Goal: Task Accomplishment & Management: Manage account settings

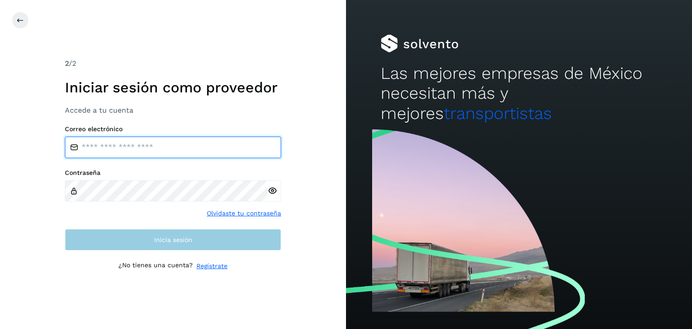
type input "**********"
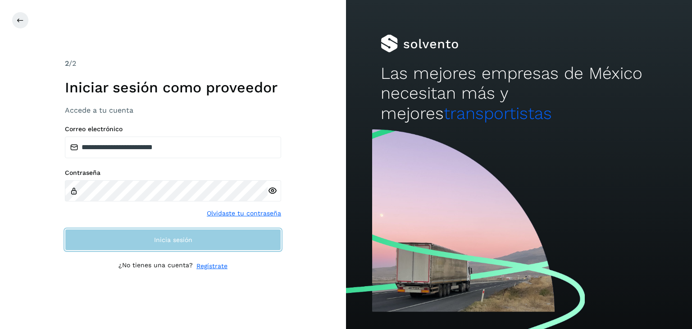
click at [124, 237] on button "Inicia sesión" at bounding box center [173, 240] width 216 height 22
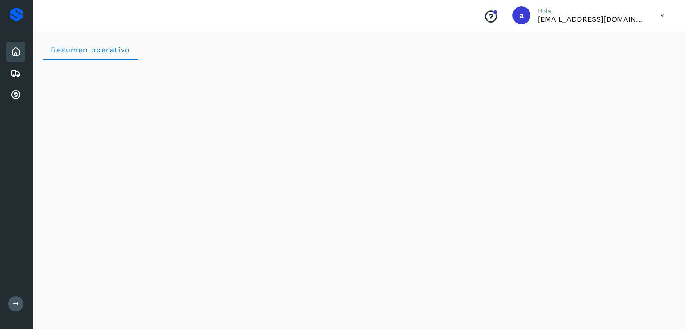
click at [4, 74] on div "Inicio Embarques Cuentas por cobrar" at bounding box center [16, 73] width 32 height 88
click at [10, 71] on icon at bounding box center [15, 73] width 11 height 11
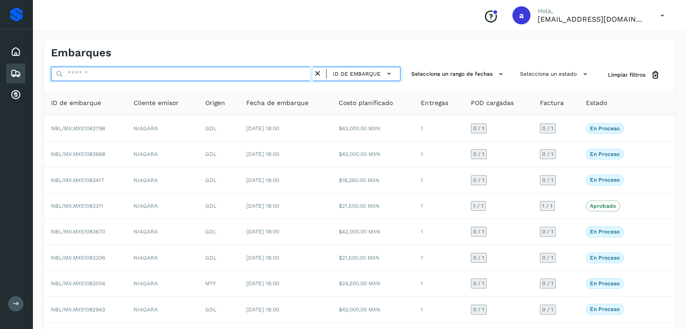
click at [177, 78] on input "text" at bounding box center [182, 74] width 262 height 14
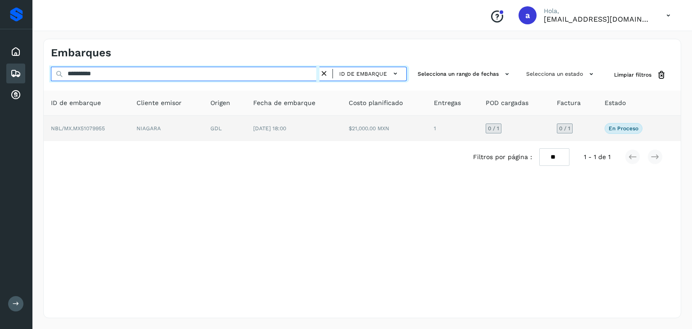
type input "**********"
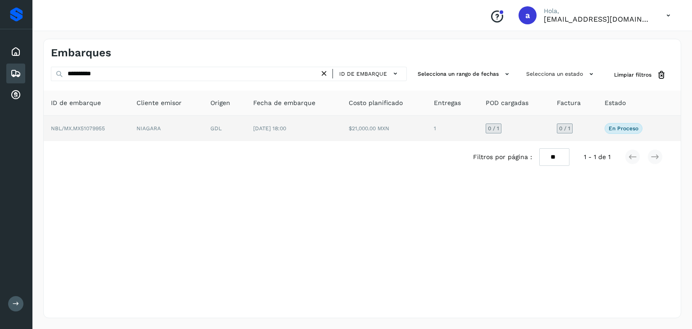
click at [335, 124] on td "[DATE] 18:00" at bounding box center [294, 128] width 96 height 25
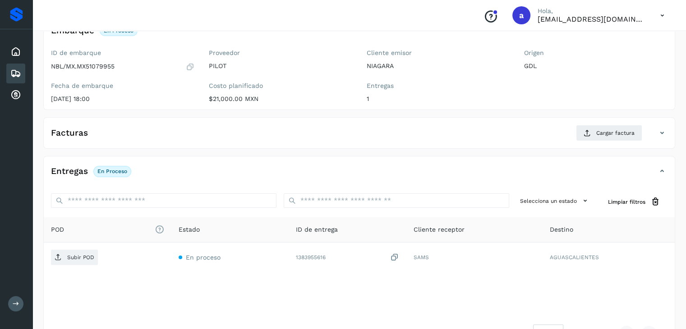
scroll to position [99, 0]
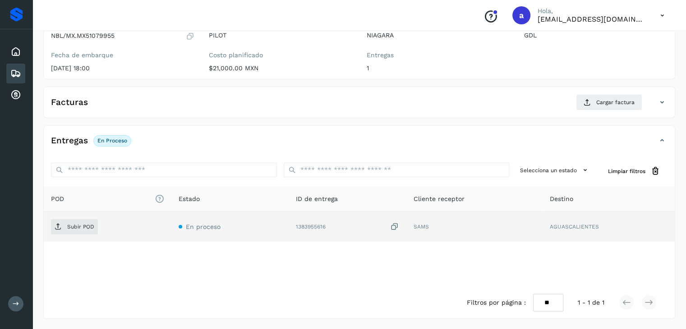
click at [346, 228] on div "1383955616" at bounding box center [347, 226] width 103 height 9
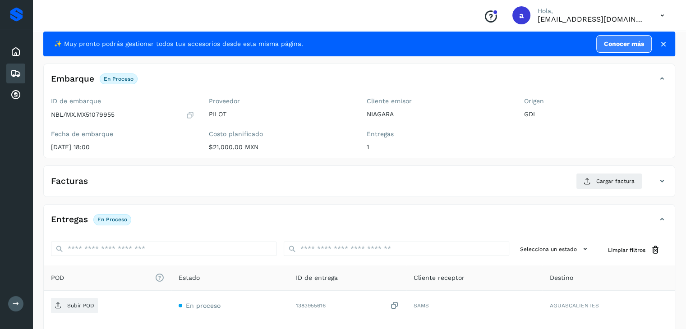
scroll to position [0, 0]
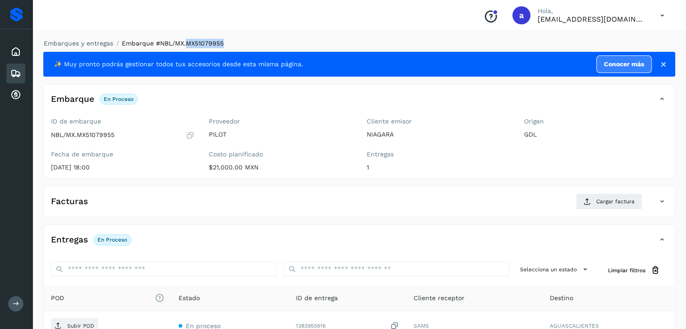
drag, startPoint x: 186, startPoint y: 44, endPoint x: 245, endPoint y: 45, distance: 59.0
click at [245, 45] on ol "Embarques y entregas Embarque #NBL/MX.MX51079955" at bounding box center [356, 43] width 637 height 9
copy span "MX51079955"
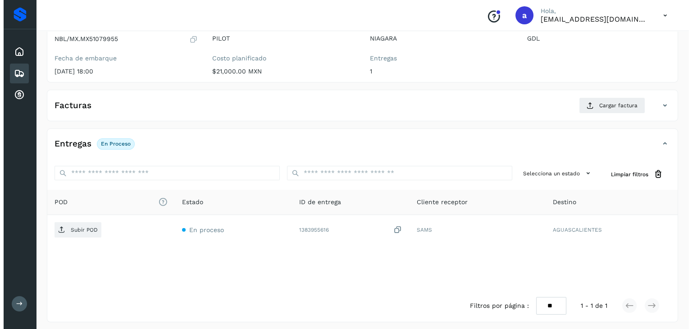
scroll to position [99, 0]
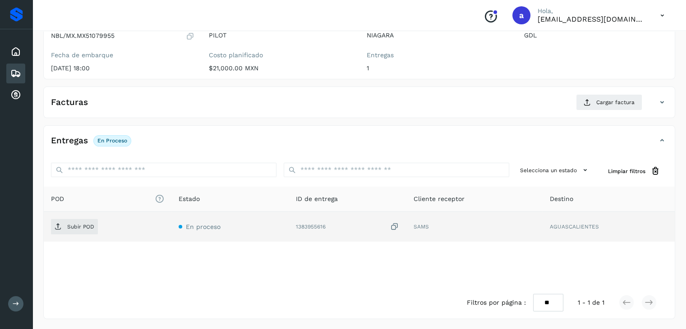
click at [393, 228] on icon at bounding box center [394, 226] width 9 height 9
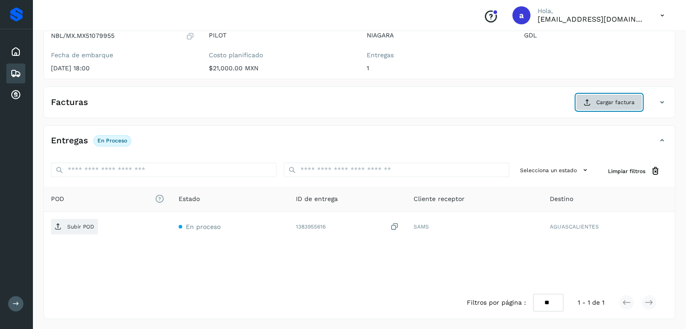
click at [615, 99] on span "Cargar factura" at bounding box center [615, 102] width 38 height 8
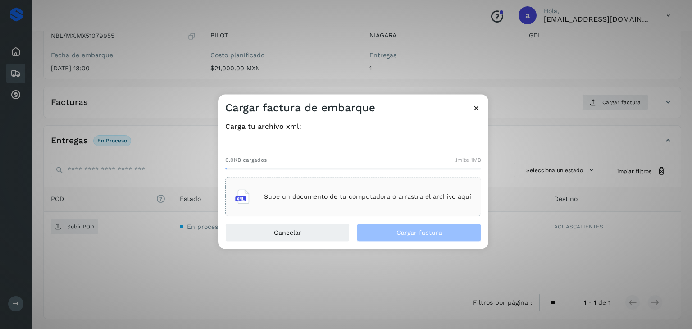
click at [319, 197] on p "Sube un documento de tu computadora o arrastra el archivo aquí" at bounding box center [367, 197] width 207 height 8
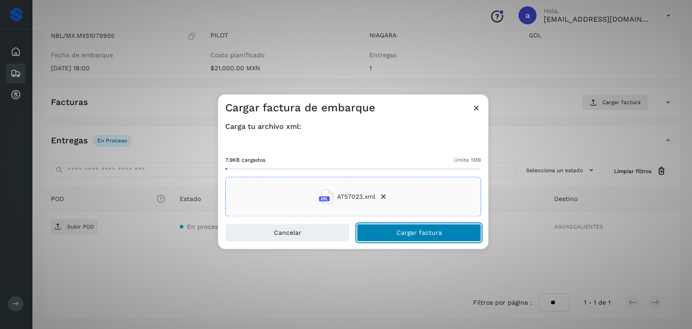
click at [406, 227] on button "Cargar factura" at bounding box center [419, 233] width 124 height 18
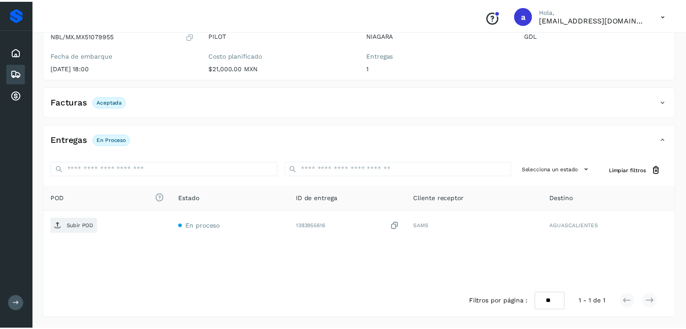
scroll to position [98, 0]
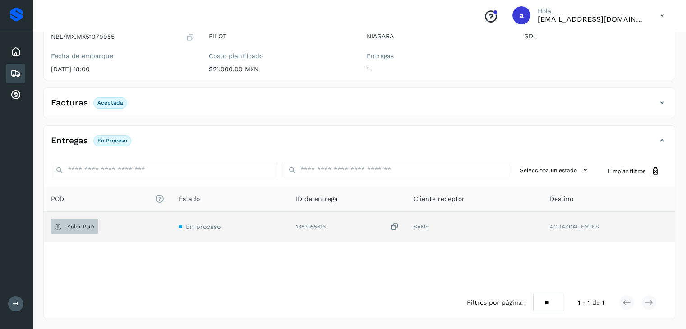
click at [67, 220] on span "Subir POD" at bounding box center [74, 227] width 47 height 14
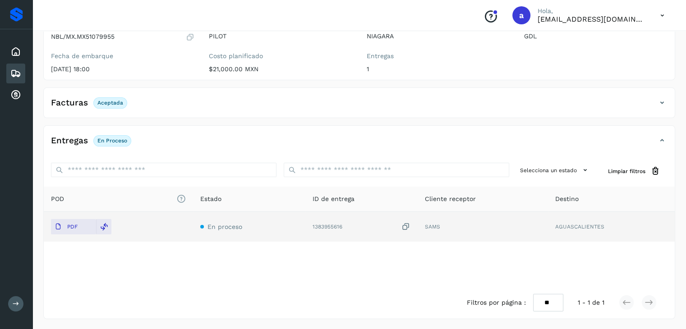
click at [19, 68] on icon at bounding box center [15, 73] width 11 height 11
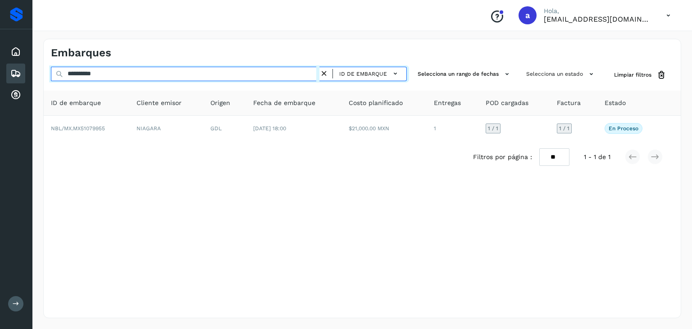
click at [226, 71] on input "**********" at bounding box center [185, 74] width 269 height 14
type input "*"
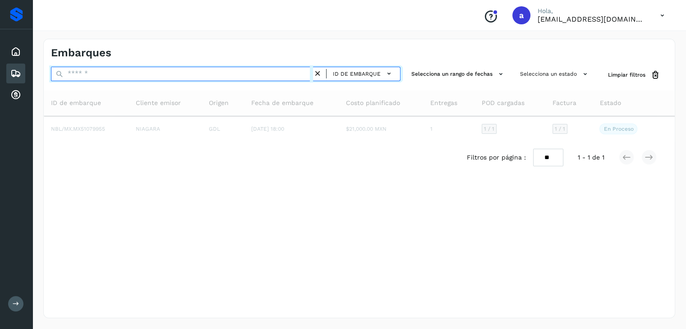
paste input "**********"
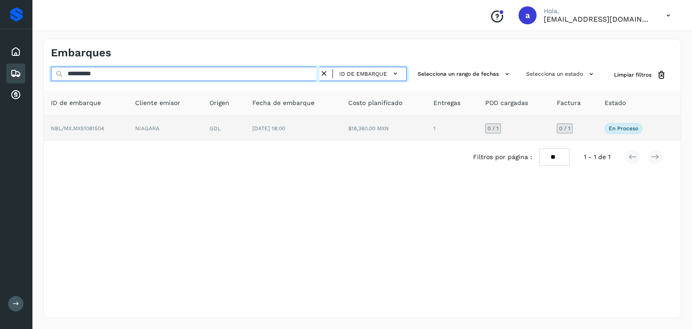
type input "**********"
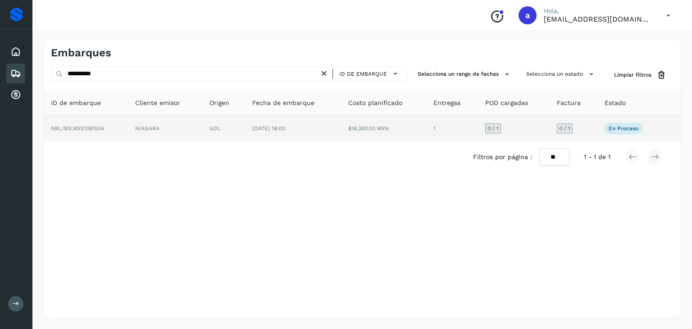
click at [249, 127] on td "[DATE] 18:00" at bounding box center [293, 128] width 96 height 25
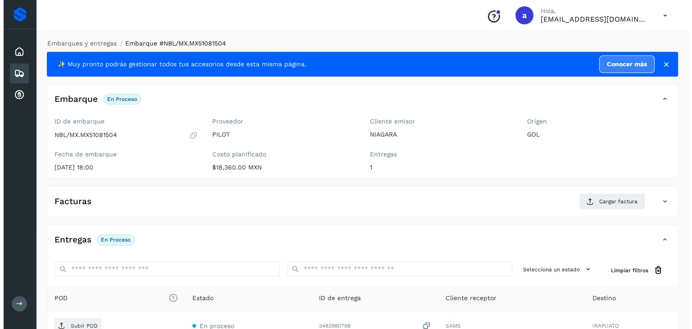
scroll to position [99, 0]
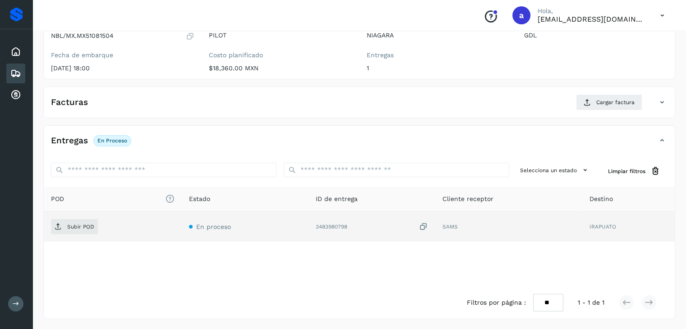
click at [424, 224] on icon at bounding box center [423, 226] width 9 height 9
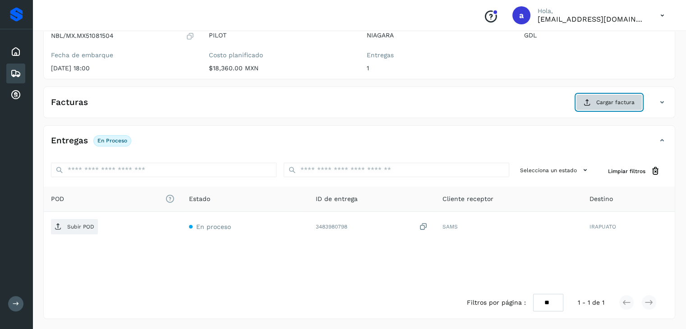
click at [594, 98] on button "Cargar factura" at bounding box center [609, 102] width 66 height 16
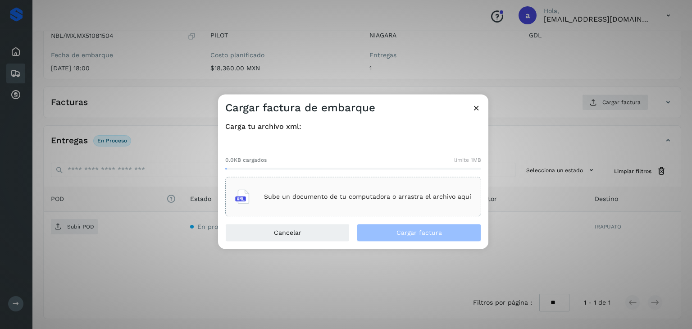
drag, startPoint x: 594, startPoint y: 98, endPoint x: 557, endPoint y: 83, distance: 39.7
click at [572, 76] on div "Cargar factura de embarque Carga tu archivo xml: 0.0KB cargados límite 1MB Sube…" at bounding box center [346, 164] width 692 height 329
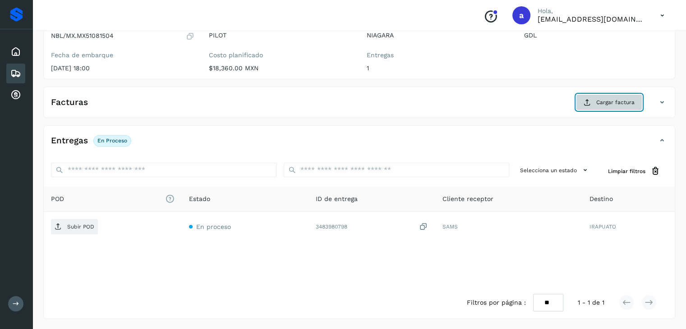
click at [604, 98] on span "Cargar factura" at bounding box center [615, 102] width 38 height 8
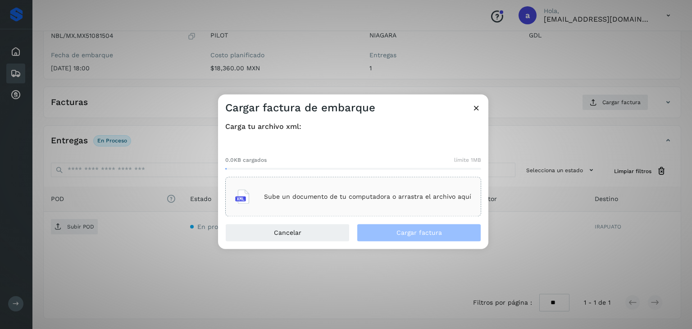
click at [331, 190] on div "Sube un documento de tu computadora o arrastra el archivo aquí" at bounding box center [353, 197] width 236 height 24
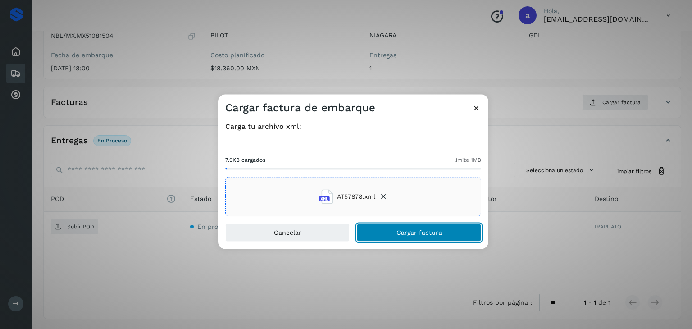
click at [423, 231] on span "Cargar factura" at bounding box center [420, 233] width 46 height 6
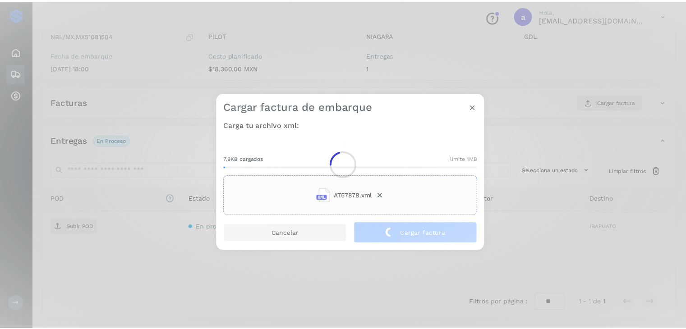
scroll to position [98, 0]
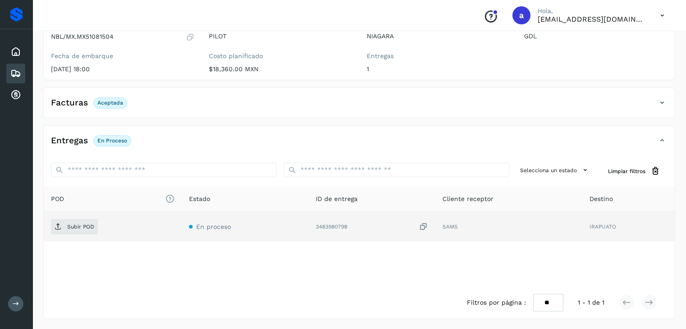
click at [427, 222] on icon at bounding box center [423, 226] width 9 height 9
click at [84, 224] on p "Subir POD" at bounding box center [80, 227] width 27 height 6
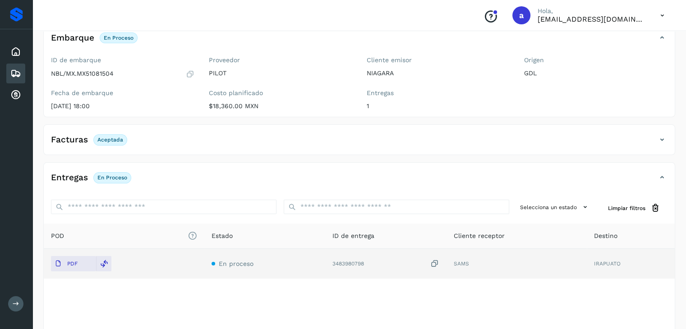
scroll to position [0, 0]
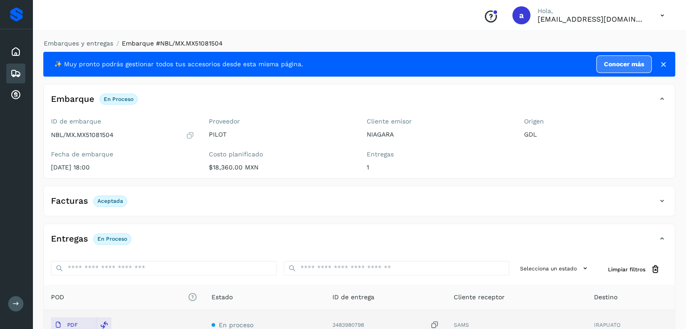
click at [23, 65] on div "Embarques" at bounding box center [15, 74] width 19 height 20
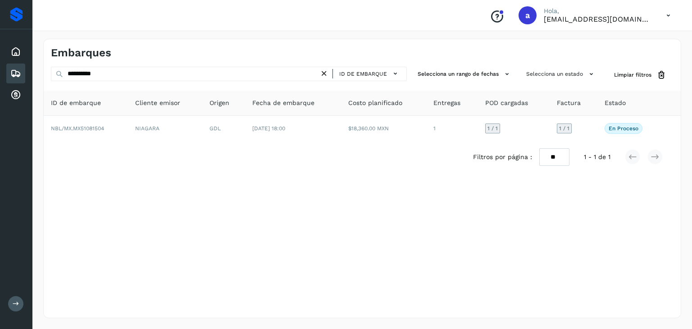
click at [322, 75] on icon at bounding box center [324, 73] width 9 height 9
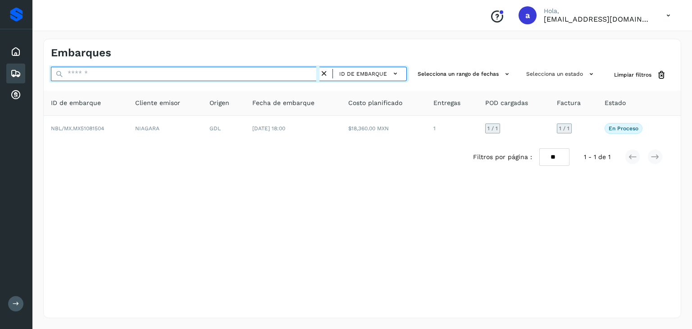
click at [314, 75] on input "text" at bounding box center [185, 74] width 269 height 14
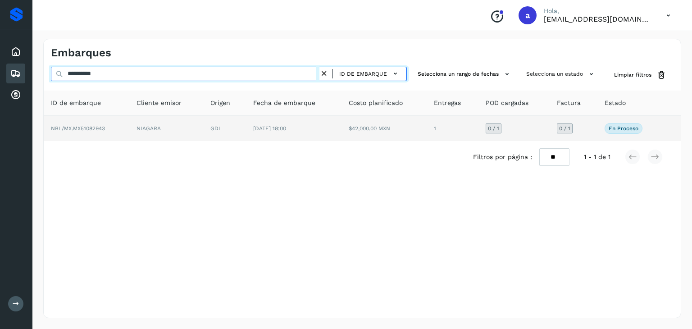
type input "**********"
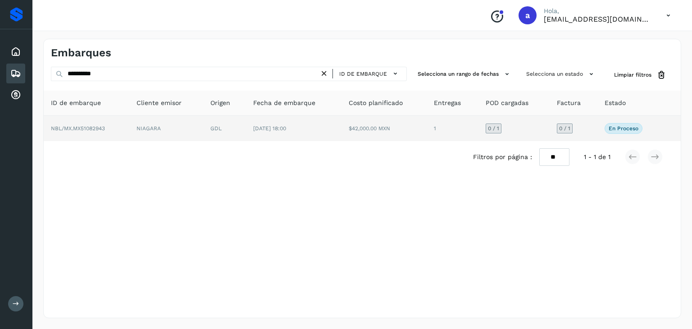
click at [339, 123] on td "[DATE] 18:00" at bounding box center [294, 128] width 96 height 25
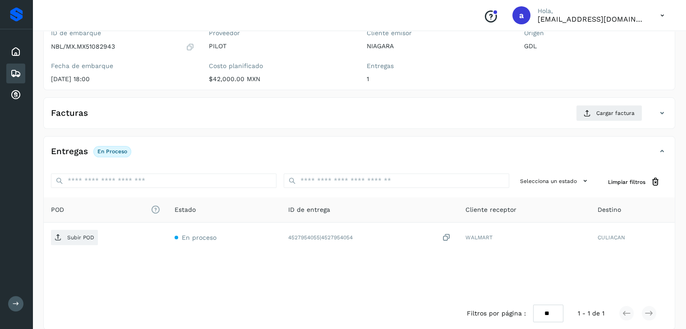
scroll to position [90, 0]
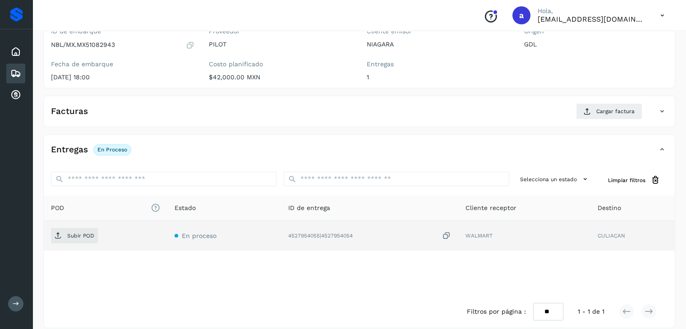
click at [447, 233] on icon at bounding box center [446, 235] width 9 height 9
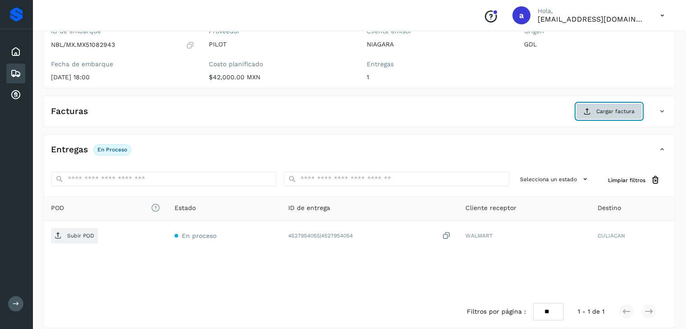
click at [591, 110] on button "Cargar factura" at bounding box center [609, 111] width 66 height 16
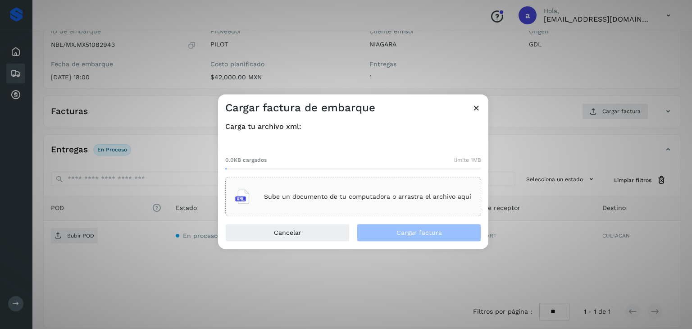
click at [297, 199] on p "Sube un documento de tu computadora o arrastra el archivo aquí" at bounding box center [367, 197] width 207 height 8
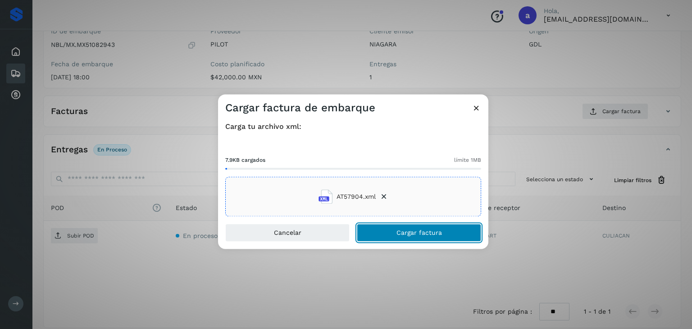
click at [385, 231] on button "Cargar factura" at bounding box center [419, 233] width 124 height 18
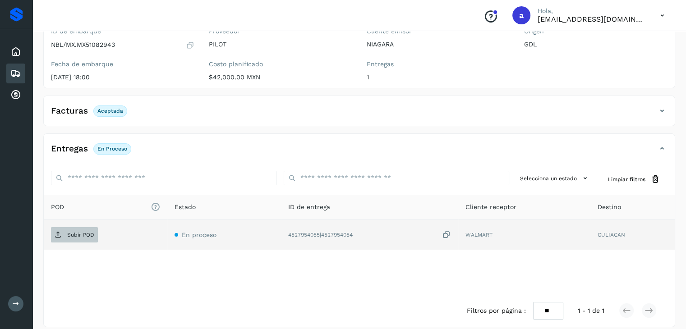
click at [76, 234] on p "Subir POD" at bounding box center [80, 235] width 27 height 6
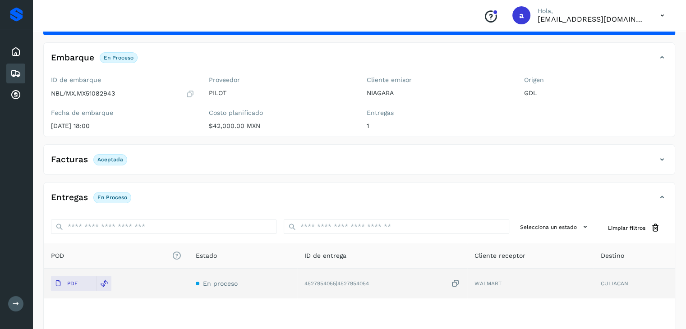
scroll to position [0, 0]
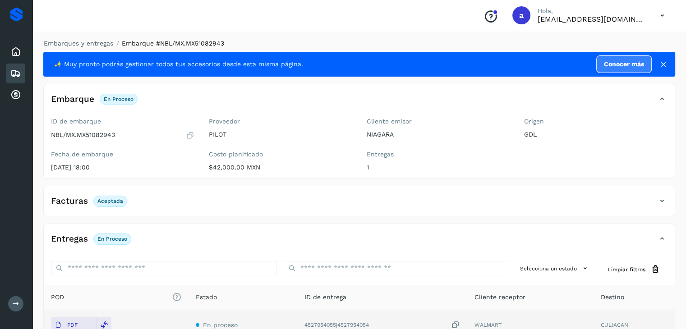
click at [18, 68] on icon at bounding box center [15, 73] width 11 height 11
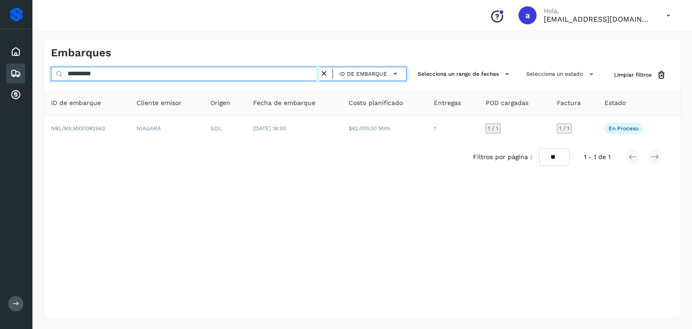
click at [213, 73] on input "**********" at bounding box center [185, 74] width 269 height 14
type input "*"
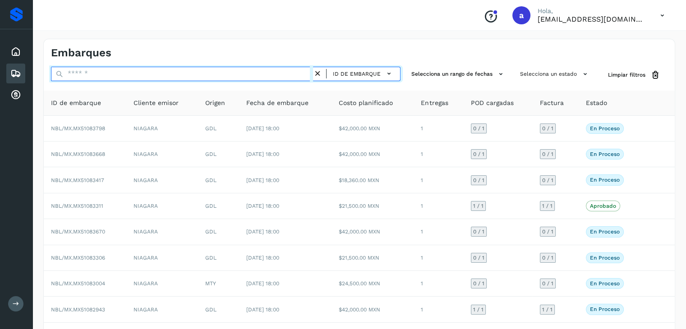
paste input "**********"
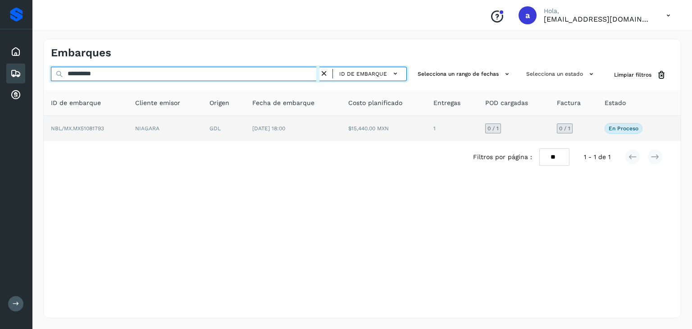
type input "**********"
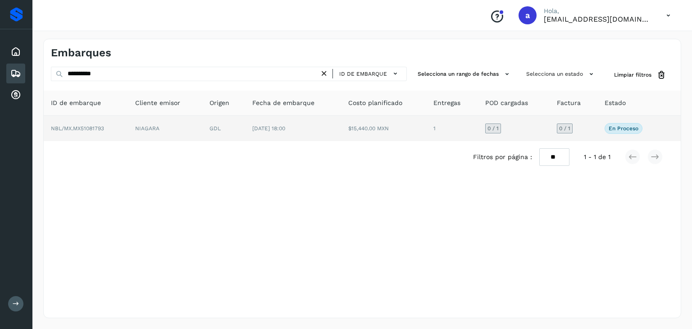
click at [219, 124] on td "GDL" at bounding box center [223, 128] width 43 height 25
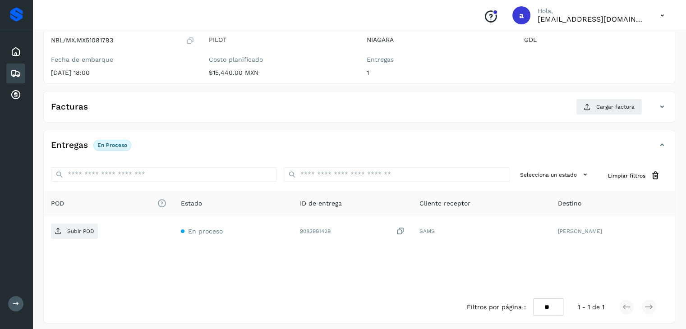
scroll to position [99, 0]
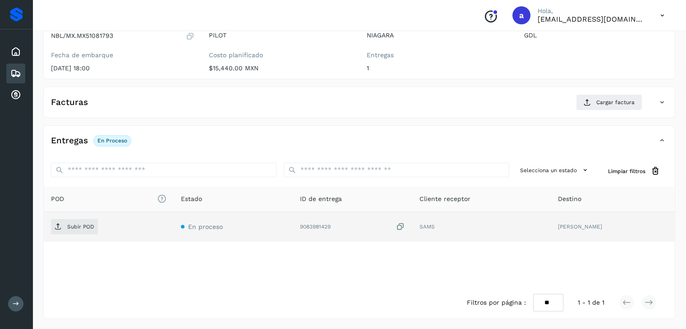
click at [405, 228] on icon at bounding box center [400, 226] width 9 height 9
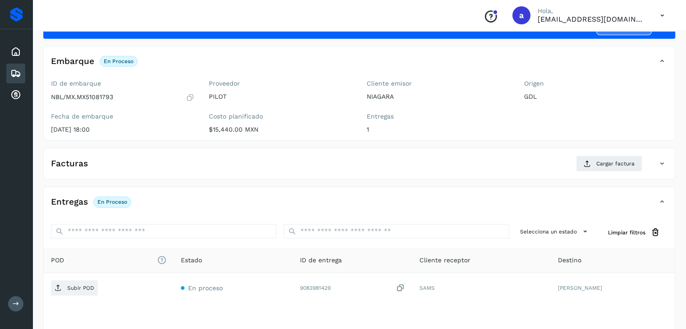
scroll to position [54, 0]
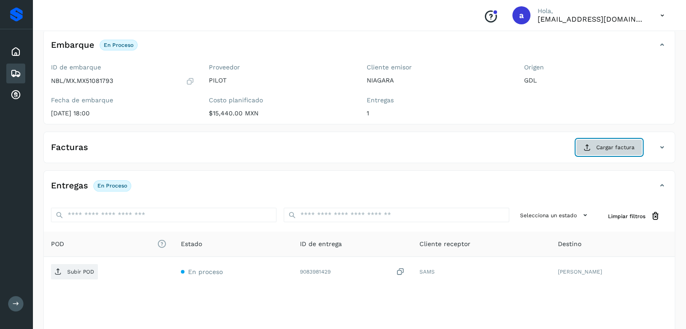
click at [594, 147] on button "Cargar factura" at bounding box center [609, 147] width 66 height 16
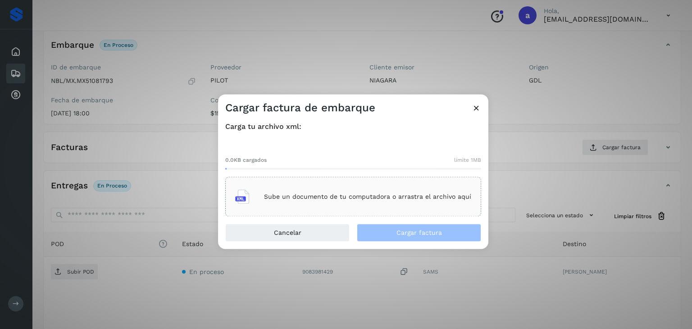
click at [369, 196] on p "Sube un documento de tu computadora o arrastra el archivo aquí" at bounding box center [367, 197] width 207 height 8
click at [304, 203] on div "Sube un documento de tu computadora o arrastra el archivo aquí" at bounding box center [353, 197] width 236 height 24
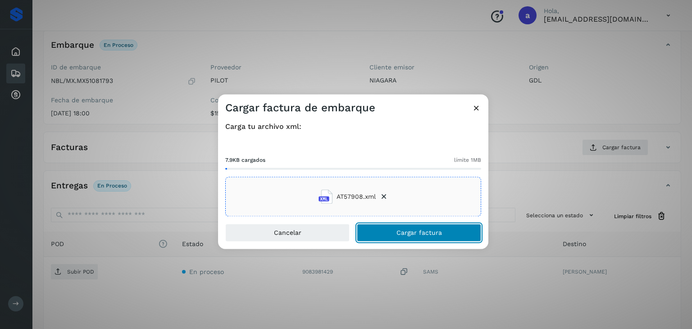
click at [384, 228] on button "Cargar factura" at bounding box center [419, 233] width 124 height 18
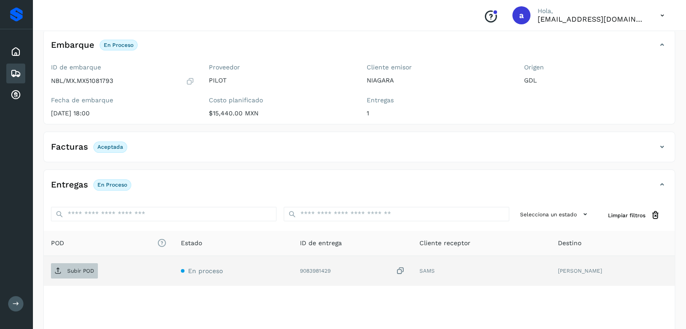
click at [82, 269] on p "Subir POD" at bounding box center [80, 271] width 27 height 6
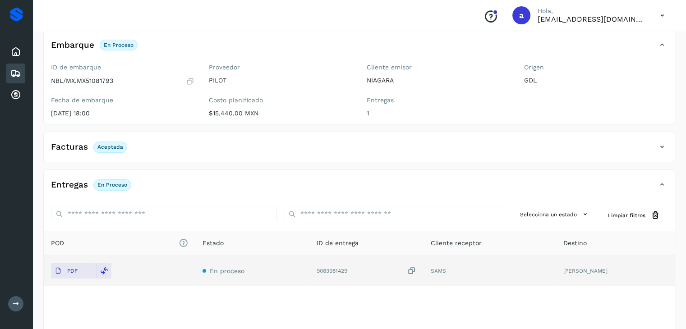
click at [18, 70] on icon at bounding box center [15, 73] width 11 height 11
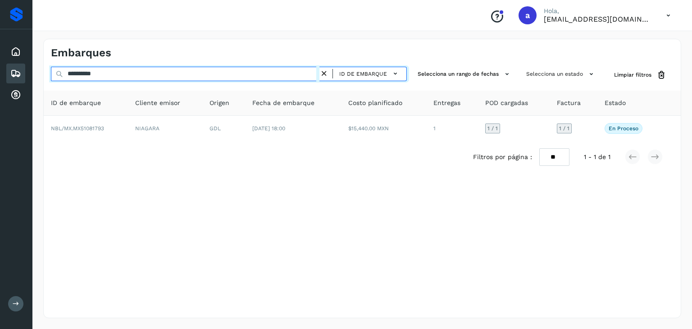
click at [209, 70] on input "**********" at bounding box center [185, 74] width 269 height 14
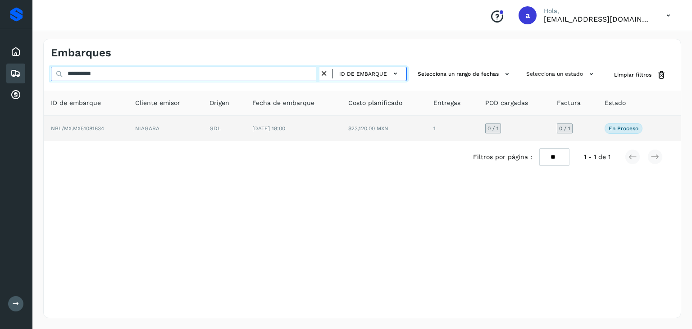
type input "**********"
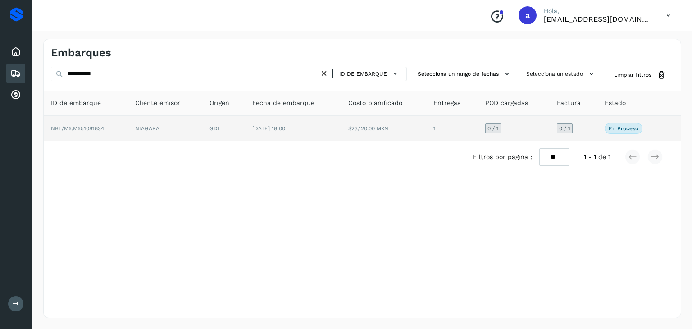
click at [213, 124] on td "GDL" at bounding box center [223, 128] width 43 height 25
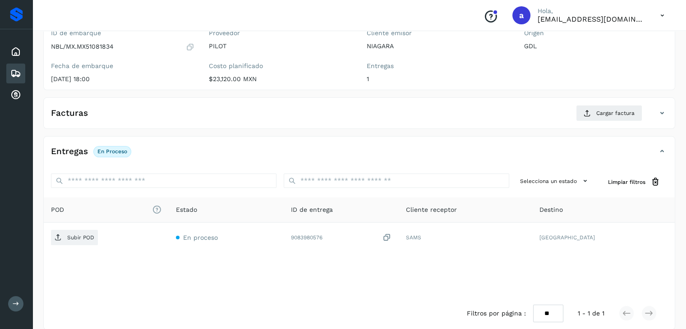
scroll to position [90, 0]
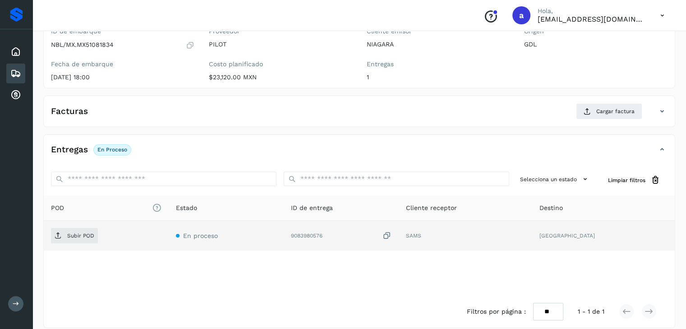
click at [391, 233] on icon at bounding box center [386, 235] width 9 height 9
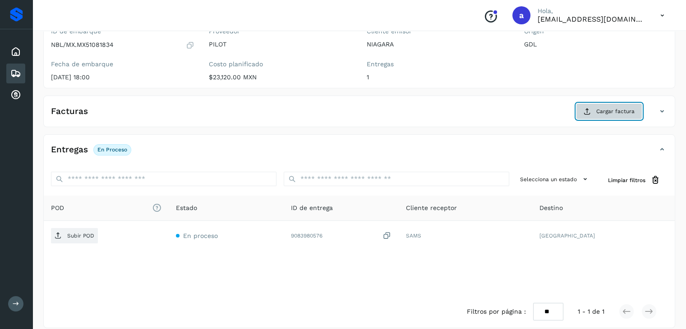
click at [617, 111] on span "Cargar factura" at bounding box center [615, 111] width 38 height 8
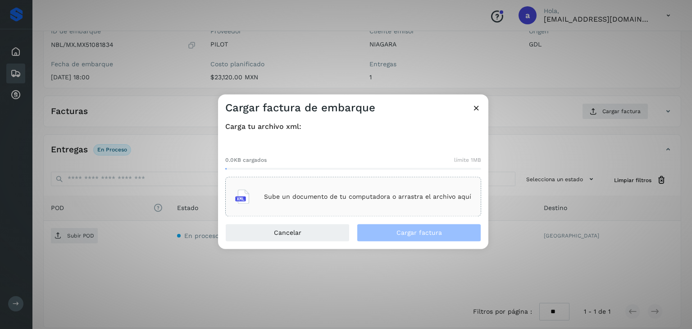
click at [326, 197] on p "Sube un documento de tu computadora o arrastra el archivo aquí" at bounding box center [367, 197] width 207 height 8
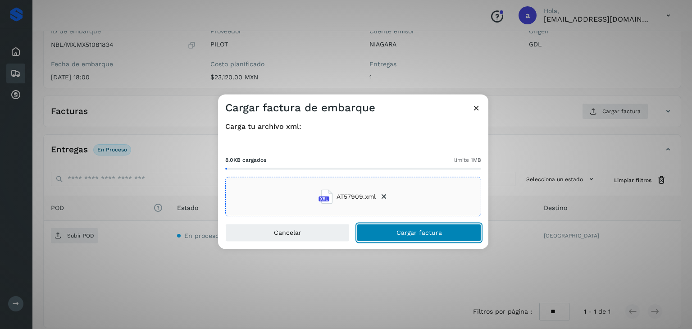
click at [399, 231] on span "Cargar factura" at bounding box center [420, 233] width 46 height 6
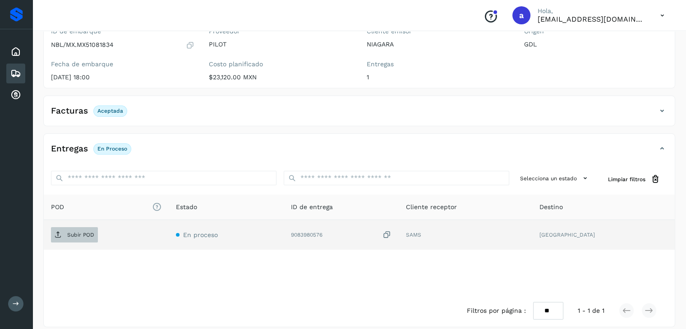
click at [81, 229] on span "Subir POD" at bounding box center [74, 235] width 47 height 14
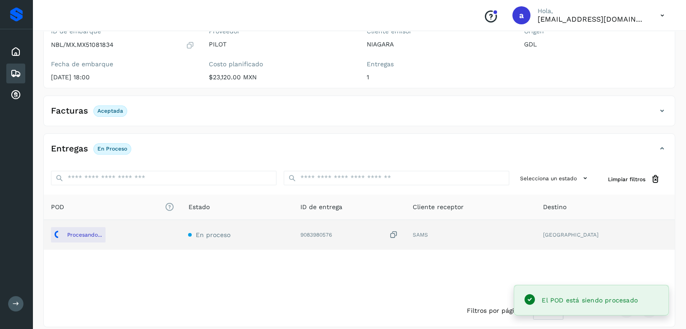
click at [398, 234] on icon at bounding box center [393, 234] width 9 height 9
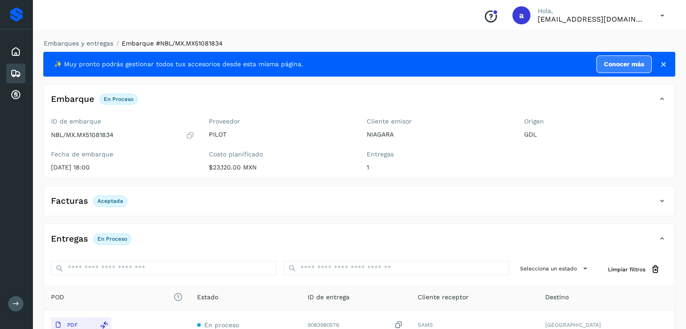
scroll to position [45, 0]
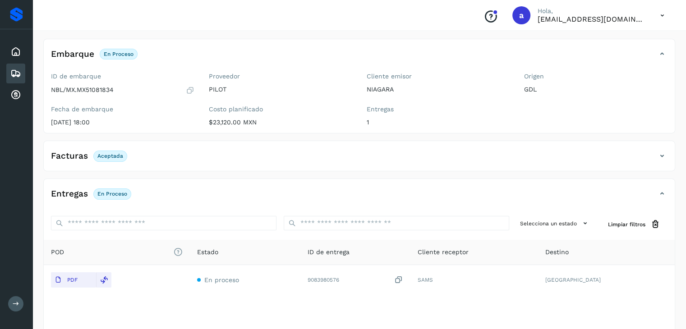
click at [20, 69] on icon at bounding box center [15, 73] width 11 height 11
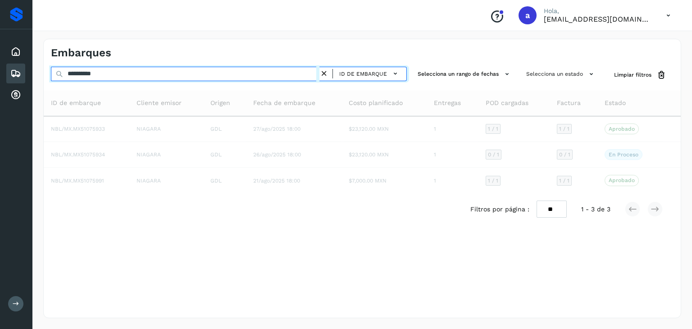
drag, startPoint x: 189, startPoint y: 74, endPoint x: 176, endPoint y: 79, distance: 13.6
click at [187, 74] on input "**********" at bounding box center [185, 74] width 269 height 14
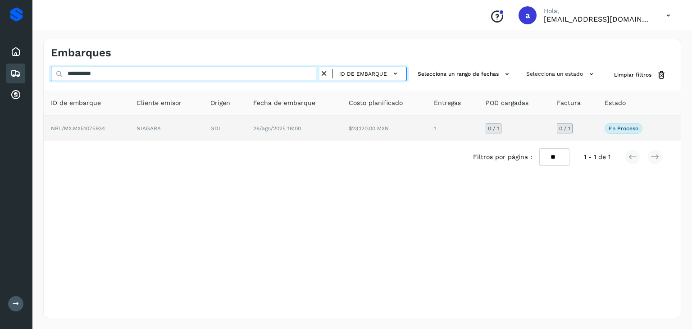
type input "**********"
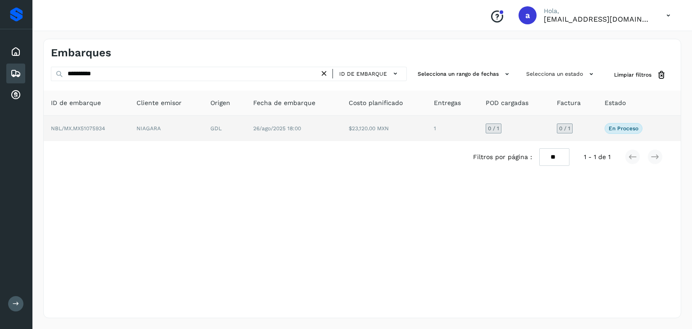
click at [285, 127] on span "26/ago/2025 18:00" at bounding box center [277, 128] width 48 height 6
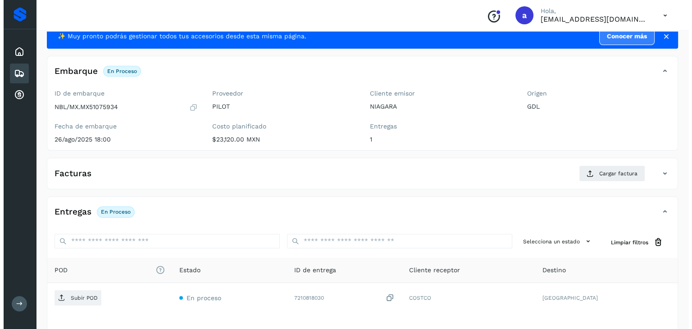
scroll to position [99, 0]
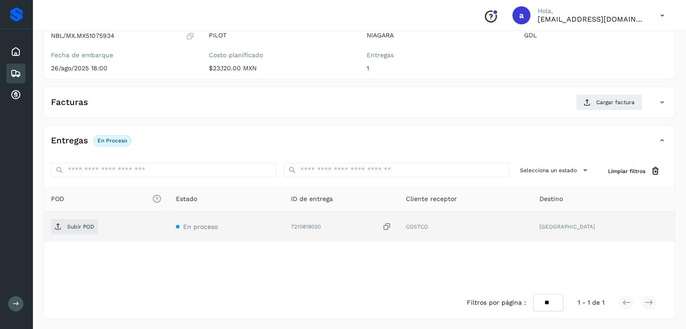
click at [391, 225] on icon at bounding box center [386, 226] width 9 height 9
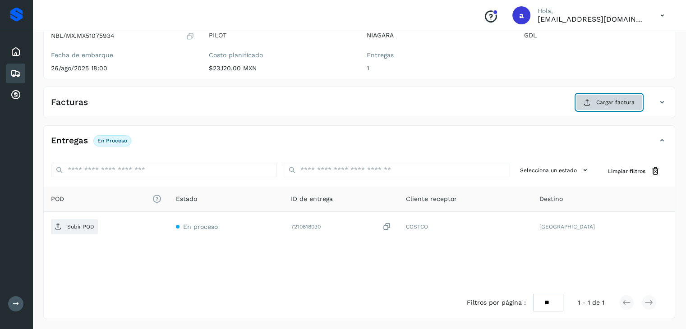
click at [596, 100] on button "Cargar factura" at bounding box center [609, 102] width 66 height 16
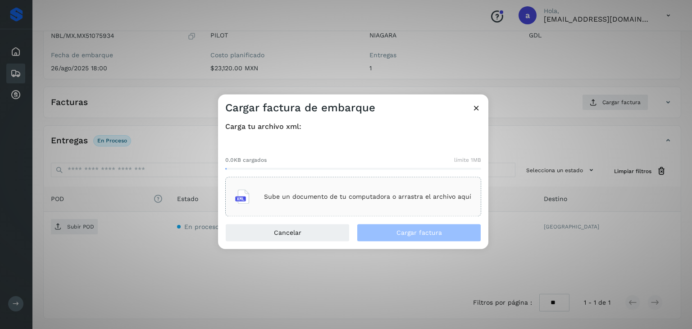
click at [368, 195] on p "Sube un documento de tu computadora o arrastra el archivo aquí" at bounding box center [367, 197] width 207 height 8
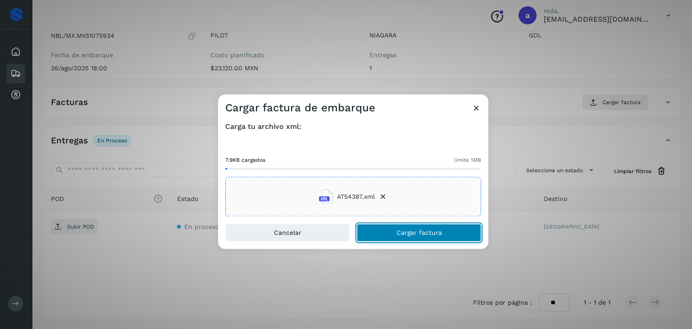
click at [442, 239] on button "Cargar factura" at bounding box center [419, 233] width 124 height 18
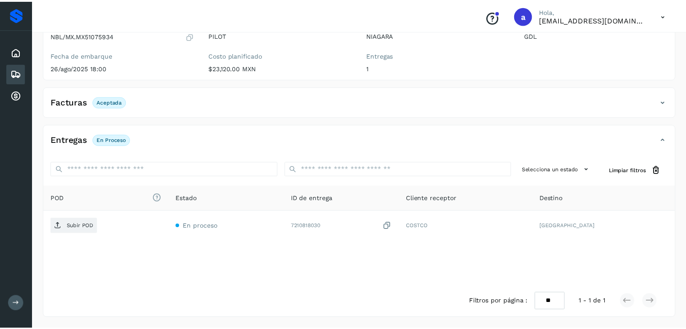
scroll to position [98, 0]
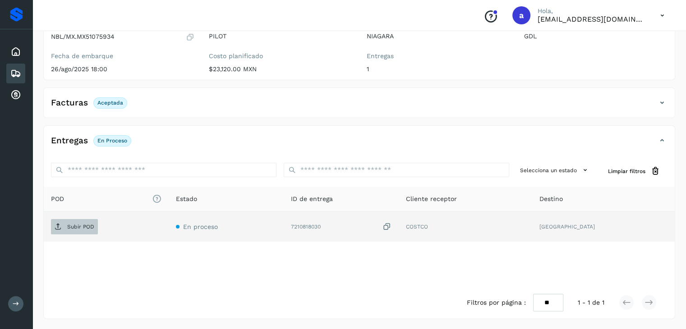
click at [81, 226] on p "Subir POD" at bounding box center [80, 227] width 27 height 6
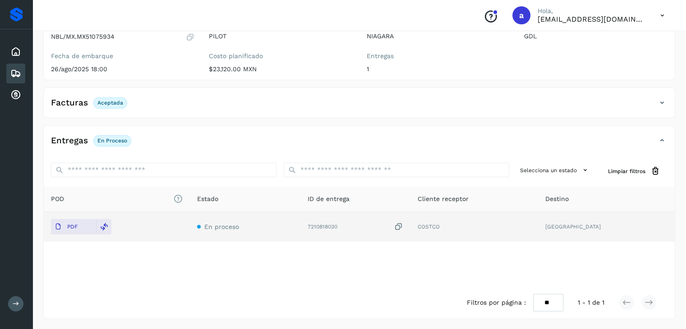
click at [14, 73] on icon at bounding box center [15, 73] width 11 height 11
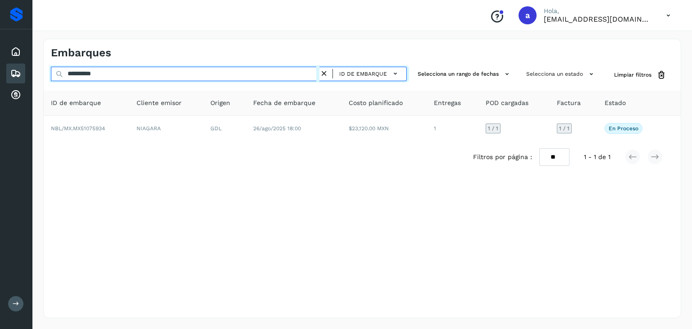
click at [274, 73] on input "**********" at bounding box center [185, 74] width 269 height 14
type input "**********"
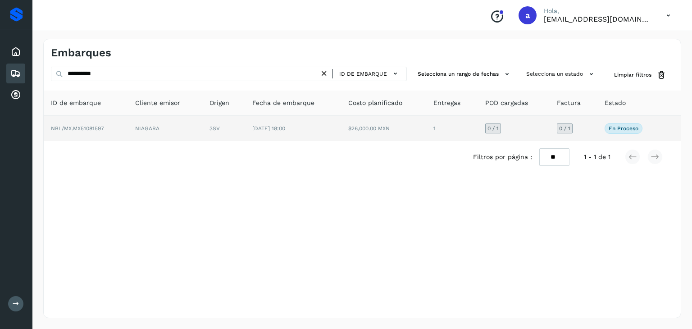
click at [251, 129] on td "[DATE] 18:00" at bounding box center [293, 128] width 96 height 25
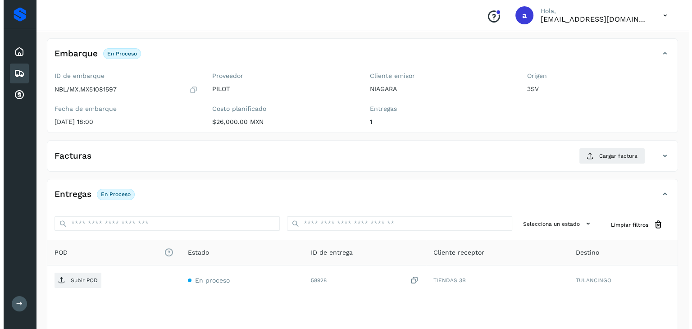
scroll to position [99, 0]
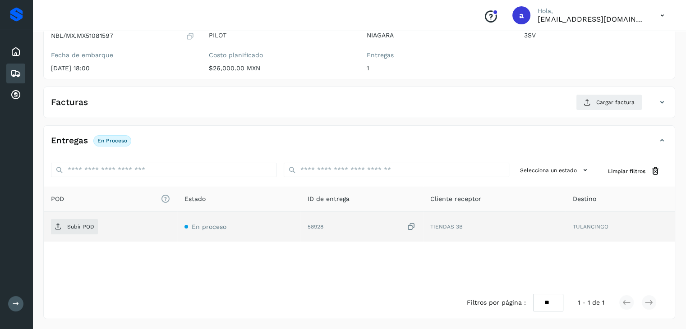
click at [415, 224] on icon at bounding box center [411, 226] width 9 height 9
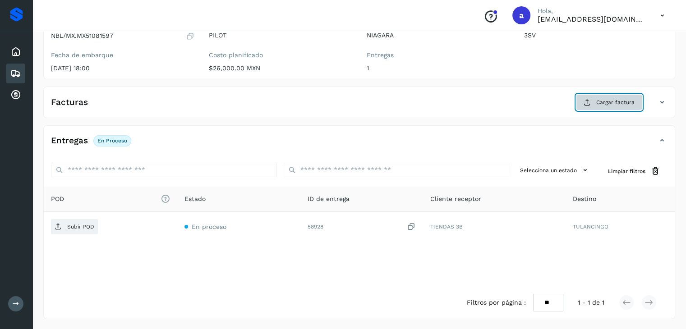
click at [611, 105] on span "Cargar factura" at bounding box center [615, 102] width 38 height 8
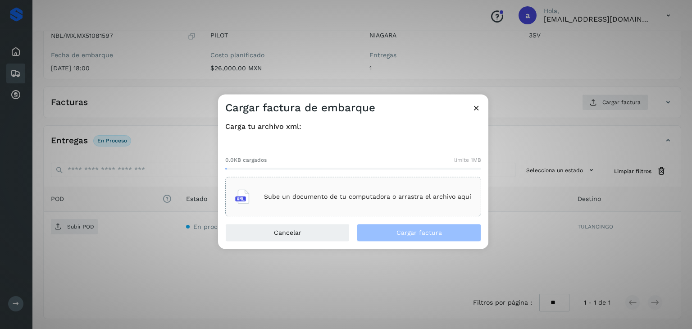
click at [381, 195] on p "Sube un documento de tu computadora o arrastra el archivo aquí" at bounding box center [367, 197] width 207 height 8
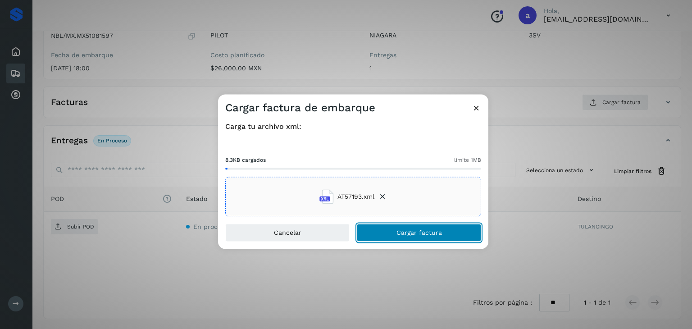
click at [402, 232] on span "Cargar factura" at bounding box center [420, 233] width 46 height 6
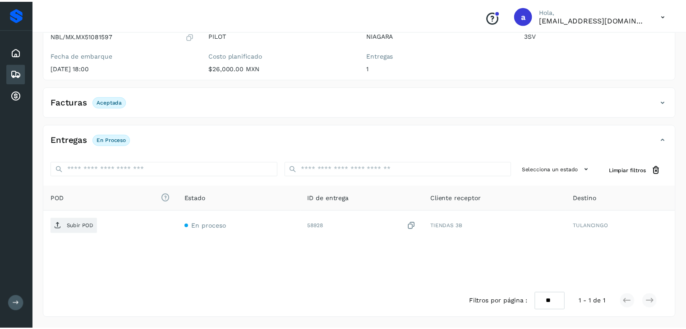
scroll to position [98, 0]
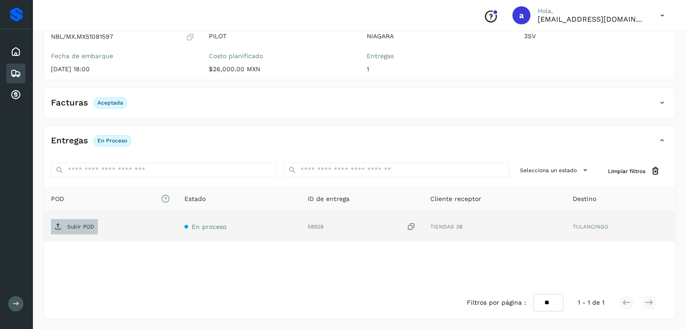
click at [75, 224] on p "Subir POD" at bounding box center [80, 227] width 27 height 6
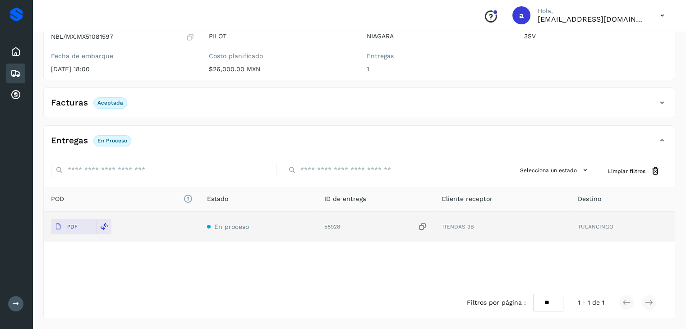
click at [18, 69] on icon at bounding box center [15, 73] width 11 height 11
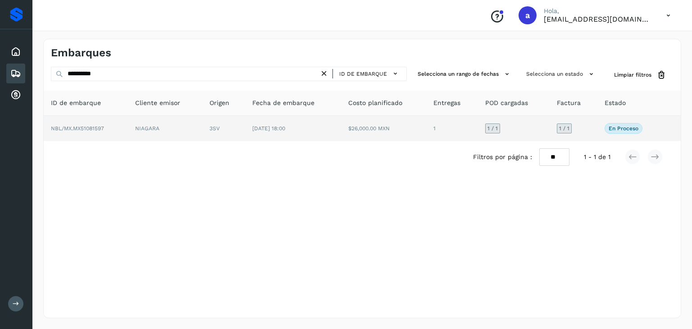
click at [305, 132] on td "[DATE] 18:00" at bounding box center [293, 128] width 96 height 25
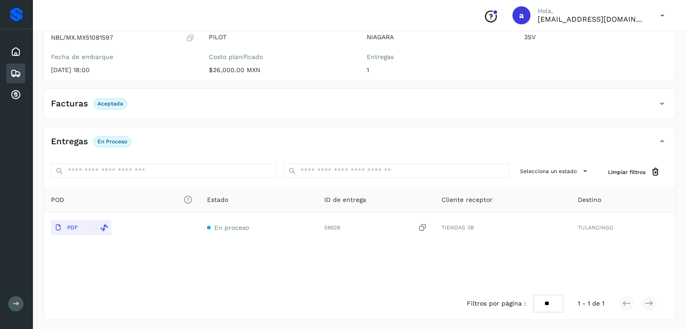
scroll to position [98, 0]
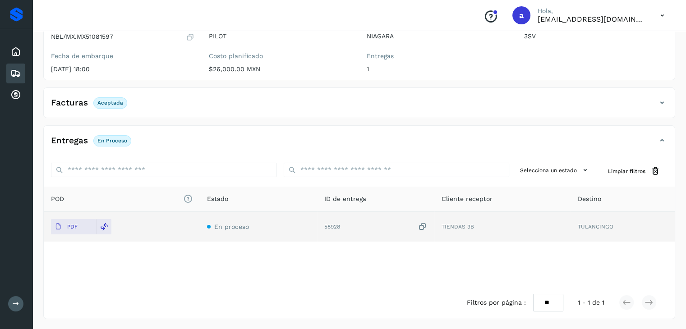
click at [420, 225] on icon at bounding box center [422, 226] width 9 height 9
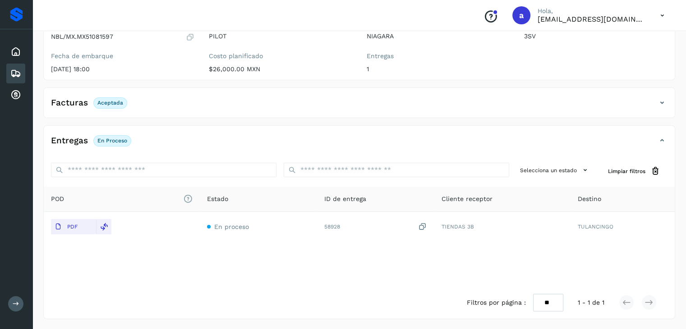
click at [11, 71] on icon at bounding box center [15, 73] width 11 height 11
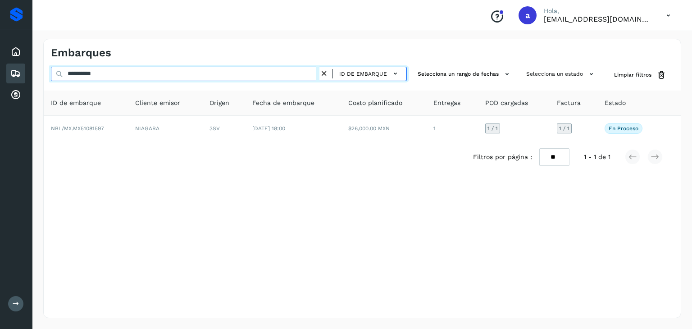
click at [160, 70] on input "**********" at bounding box center [185, 74] width 269 height 14
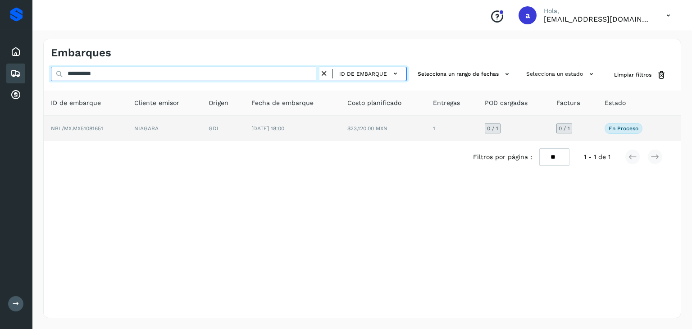
type input "**********"
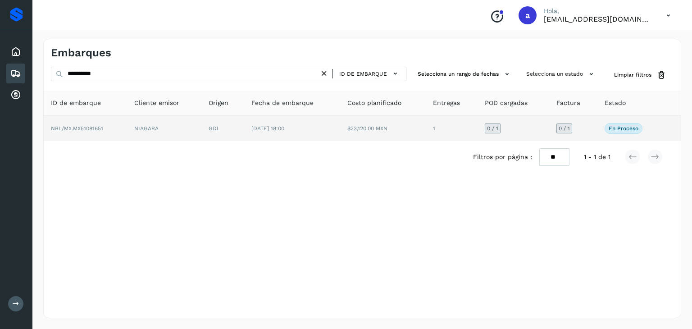
click at [278, 137] on td "[DATE] 18:00" at bounding box center [292, 128] width 96 height 25
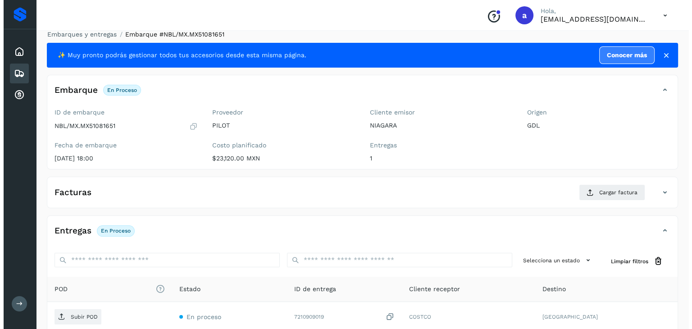
scroll to position [99, 0]
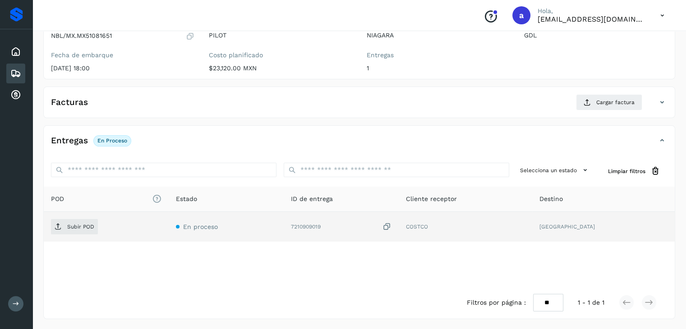
click at [396, 220] on td "7210909019" at bounding box center [341, 227] width 115 height 30
click at [398, 227] on td "7210909019" at bounding box center [341, 227] width 115 height 30
click at [391, 224] on icon at bounding box center [386, 226] width 9 height 9
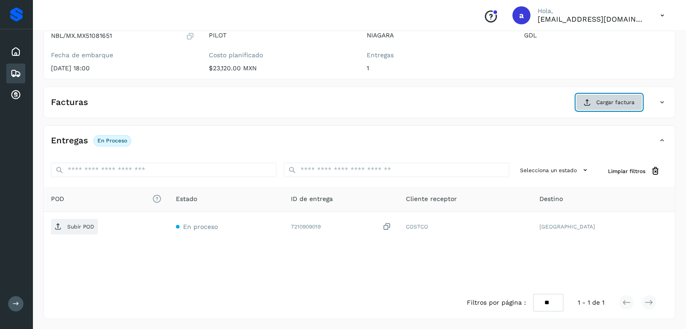
click at [617, 101] on span "Cargar factura" at bounding box center [615, 102] width 38 height 8
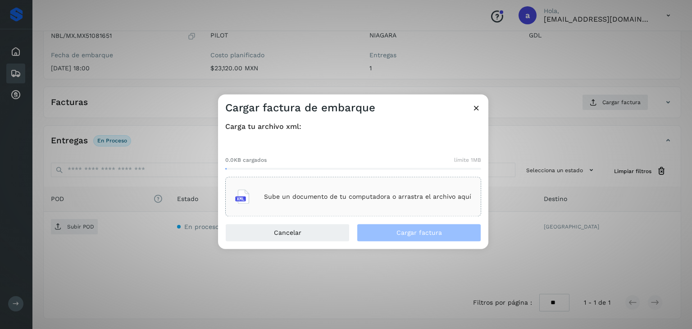
click at [316, 199] on p "Sube un documento de tu computadora o arrastra el archivo aquí" at bounding box center [367, 197] width 207 height 8
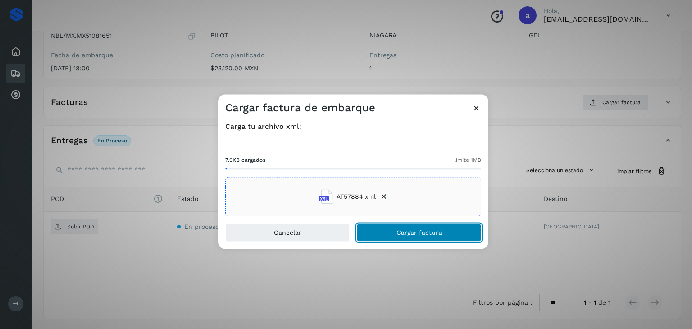
click at [376, 225] on button "Cargar factura" at bounding box center [419, 233] width 124 height 18
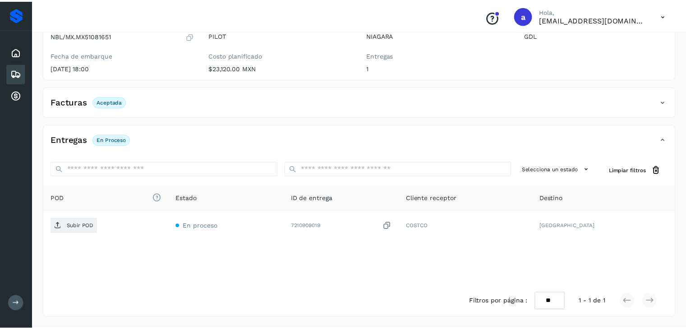
scroll to position [98, 0]
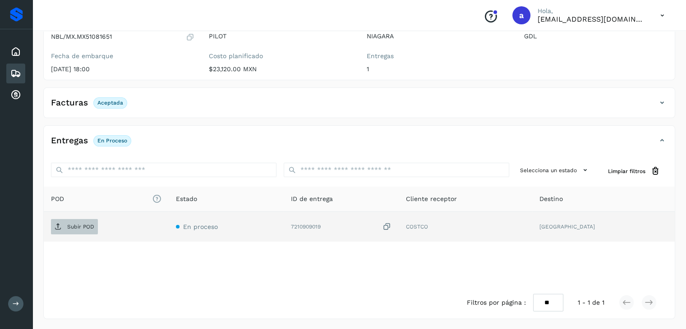
click at [80, 224] on p "Subir POD" at bounding box center [80, 227] width 27 height 6
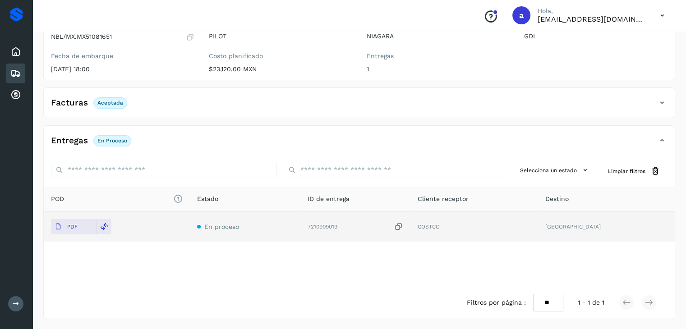
click at [16, 79] on div "Embarques" at bounding box center [15, 74] width 19 height 20
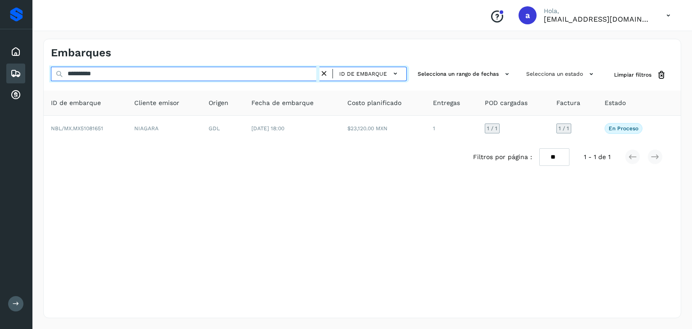
click at [299, 75] on input "**********" at bounding box center [185, 74] width 269 height 14
type input "**********"
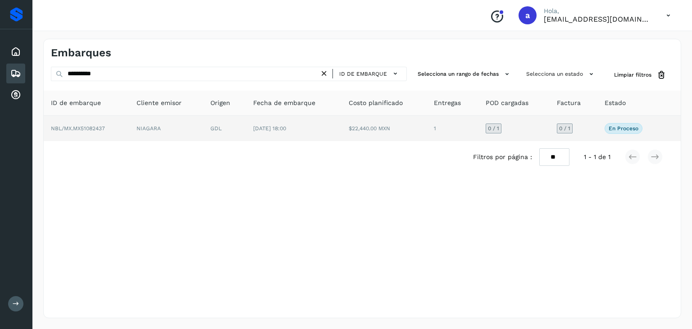
click at [350, 134] on td "$22,440.00 MXN" at bounding box center [385, 128] width 86 height 25
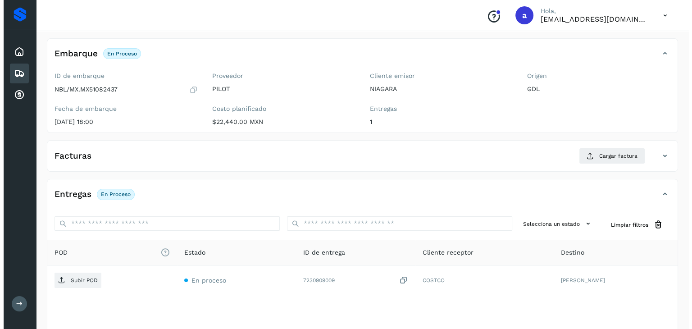
scroll to position [99, 0]
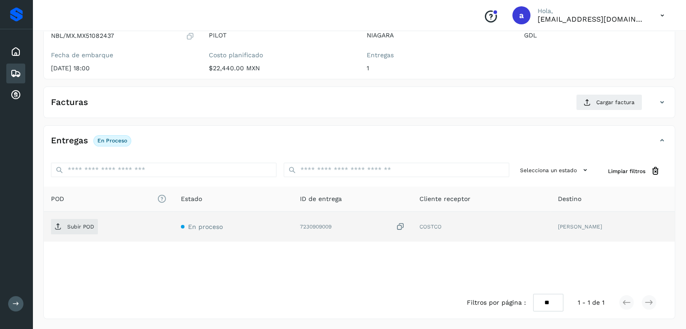
click at [405, 228] on icon at bounding box center [400, 226] width 9 height 9
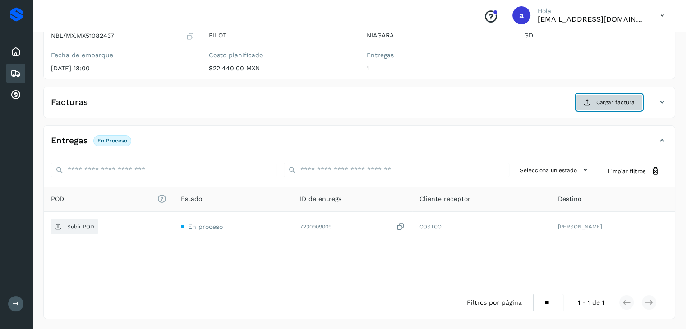
click at [627, 100] on span "Cargar factura" at bounding box center [615, 102] width 38 height 8
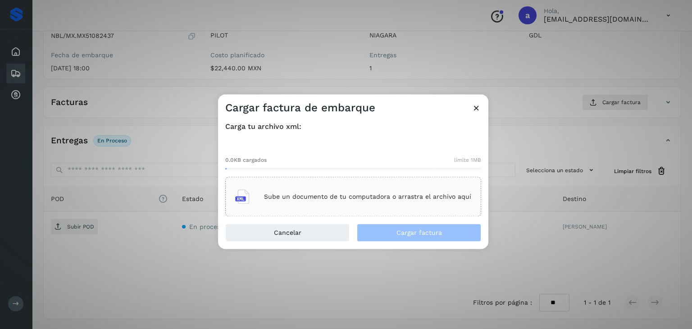
click at [435, 186] on div "Sube un documento de tu computadora o arrastra el archivo aquí" at bounding box center [353, 197] width 236 height 24
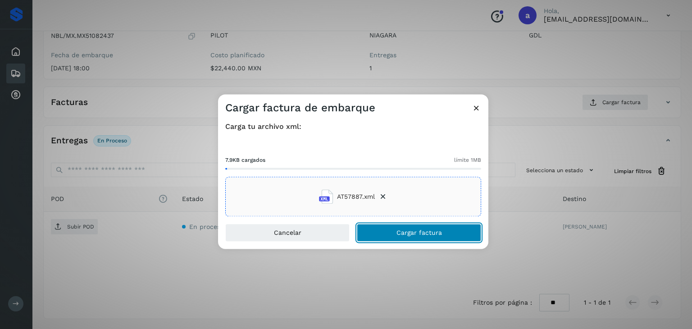
click at [375, 229] on button "Cargar factura" at bounding box center [419, 233] width 124 height 18
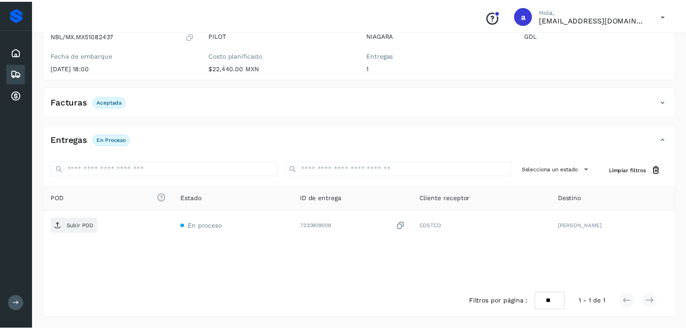
scroll to position [98, 0]
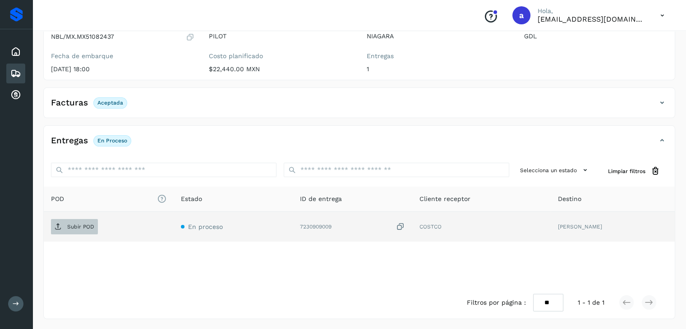
click at [81, 226] on p "Subir POD" at bounding box center [80, 227] width 27 height 6
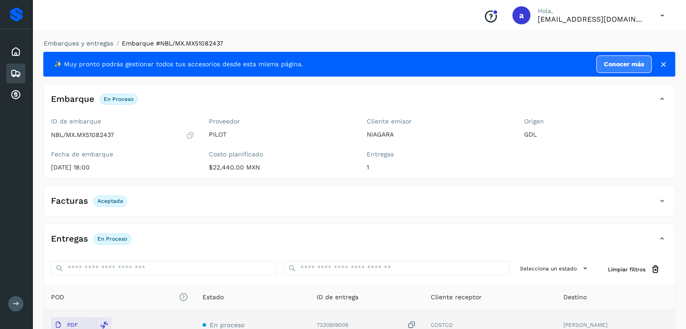
scroll to position [45, 0]
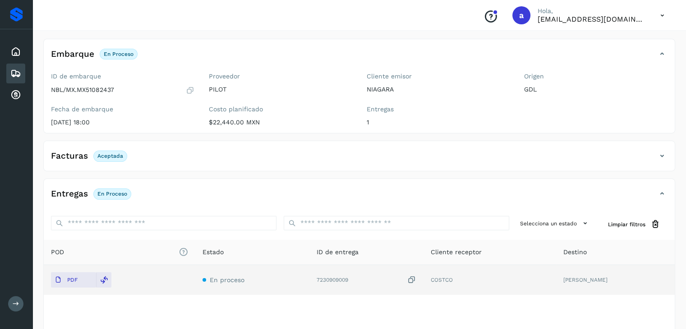
click at [15, 73] on icon at bounding box center [15, 73] width 11 height 11
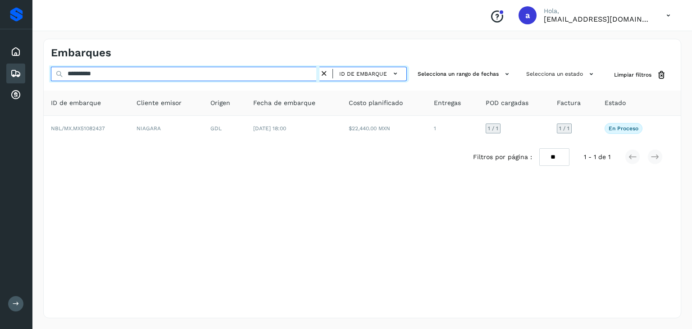
click at [262, 74] on input "**********" at bounding box center [185, 74] width 269 height 14
type input "**********"
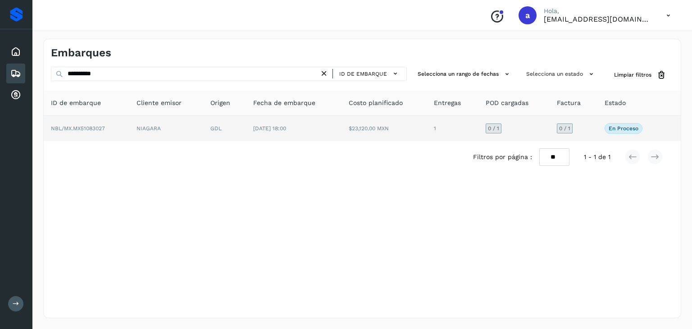
click at [342, 134] on td "$23,120.00 MXN" at bounding box center [385, 128] width 86 height 25
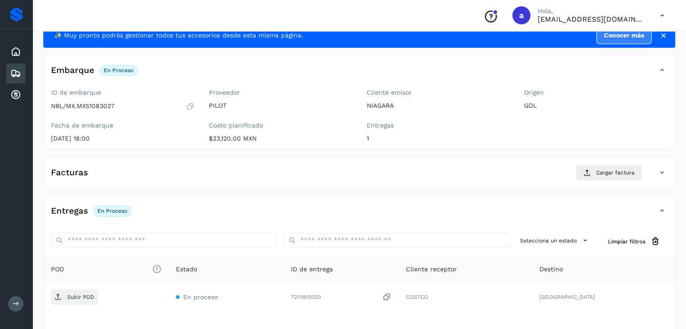
scroll to position [45, 0]
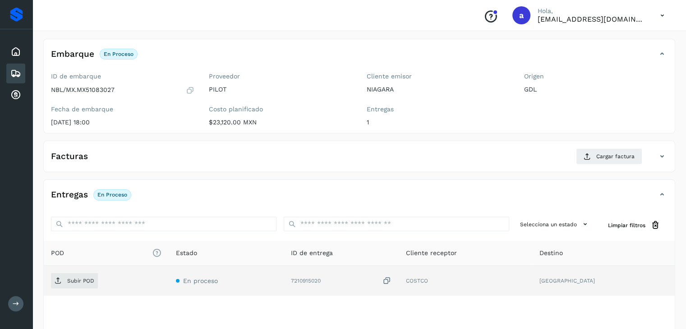
click at [391, 281] on icon at bounding box center [386, 280] width 9 height 9
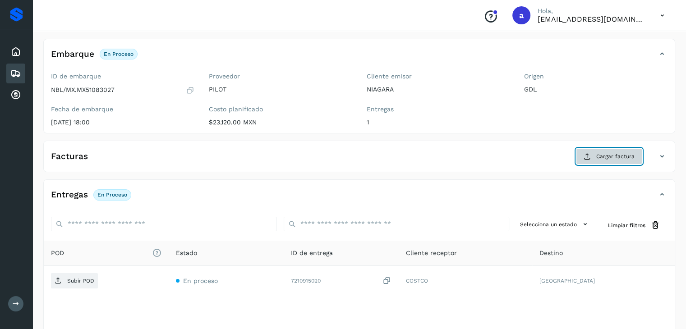
click at [615, 161] on button "Cargar factura" at bounding box center [609, 156] width 66 height 16
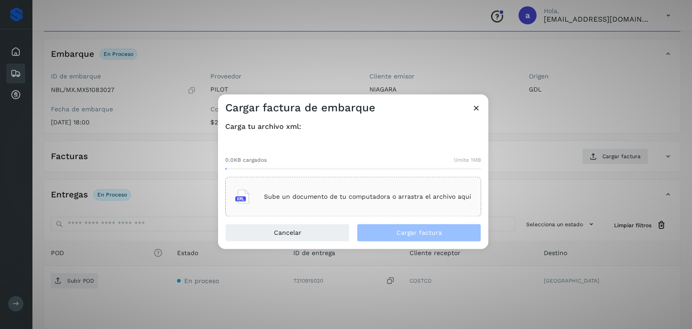
click at [305, 193] on p "Sube un documento de tu computadora o arrastra el archivo aquí" at bounding box center [367, 197] width 207 height 8
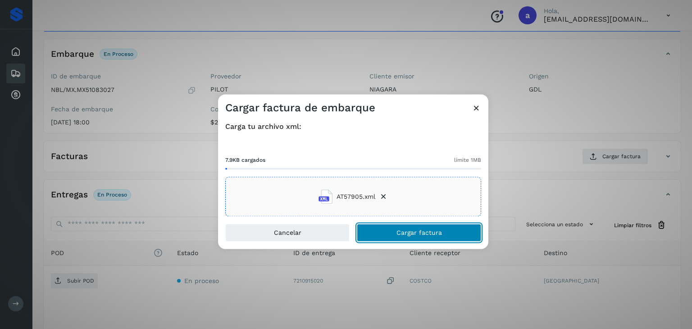
click at [380, 228] on button "Cargar factura" at bounding box center [419, 233] width 124 height 18
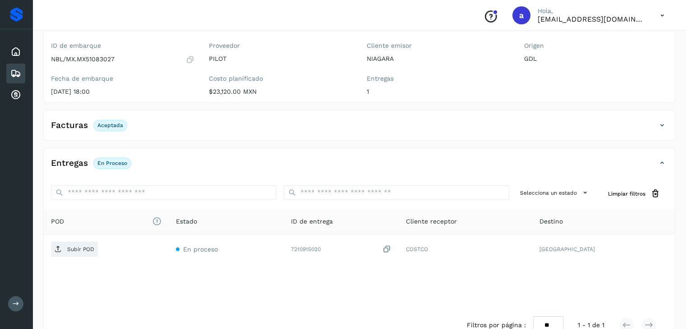
scroll to position [90, 0]
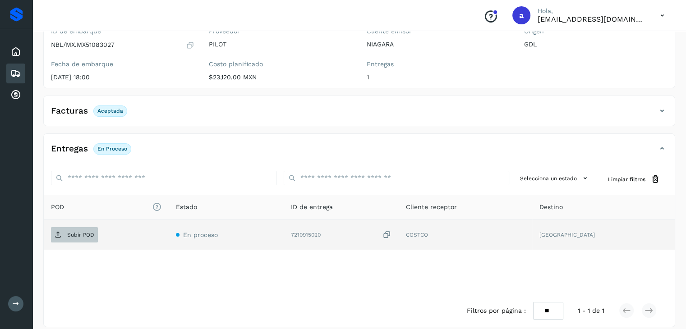
click at [79, 235] on p "Subir POD" at bounding box center [80, 235] width 27 height 6
